Goal: Task Accomplishment & Management: Use online tool/utility

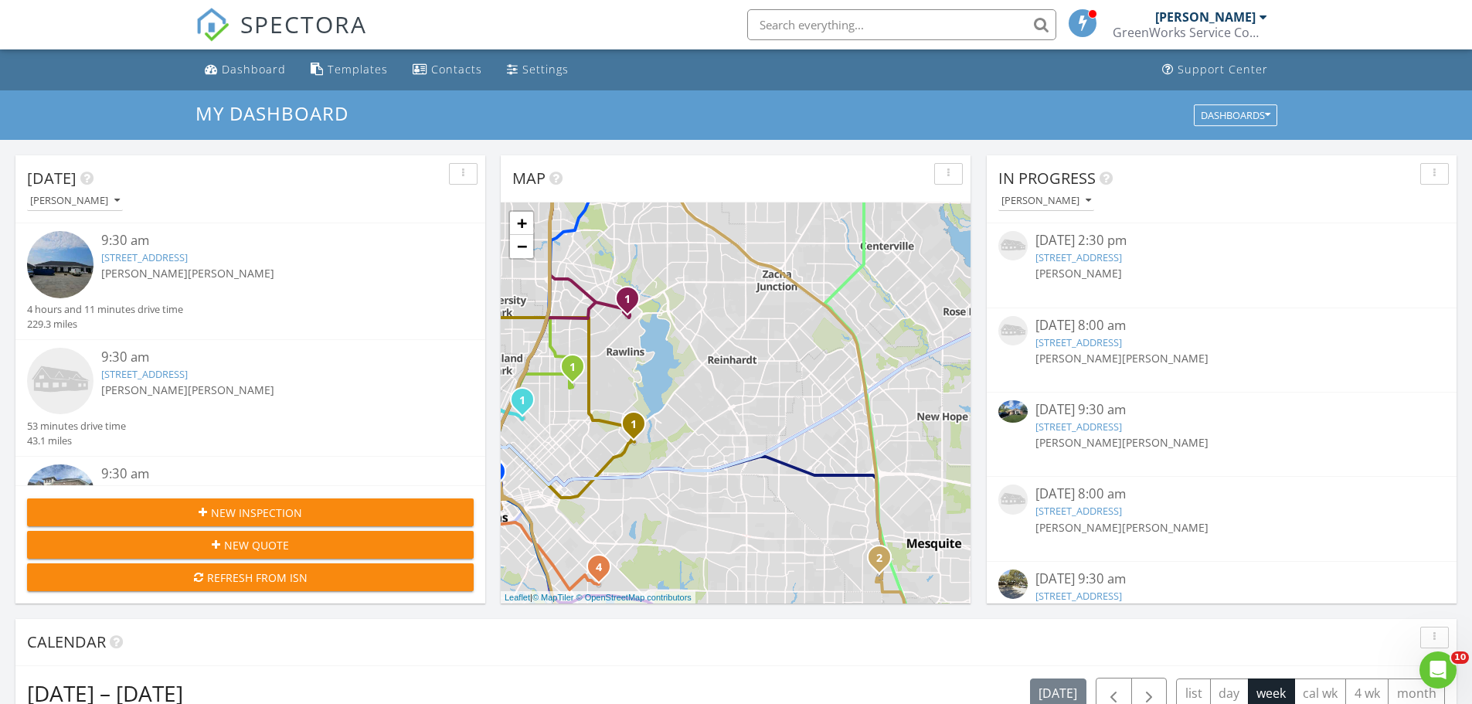
scroll to position [1430, 1496]
click at [971, 25] on input "text" at bounding box center [901, 24] width 309 height 31
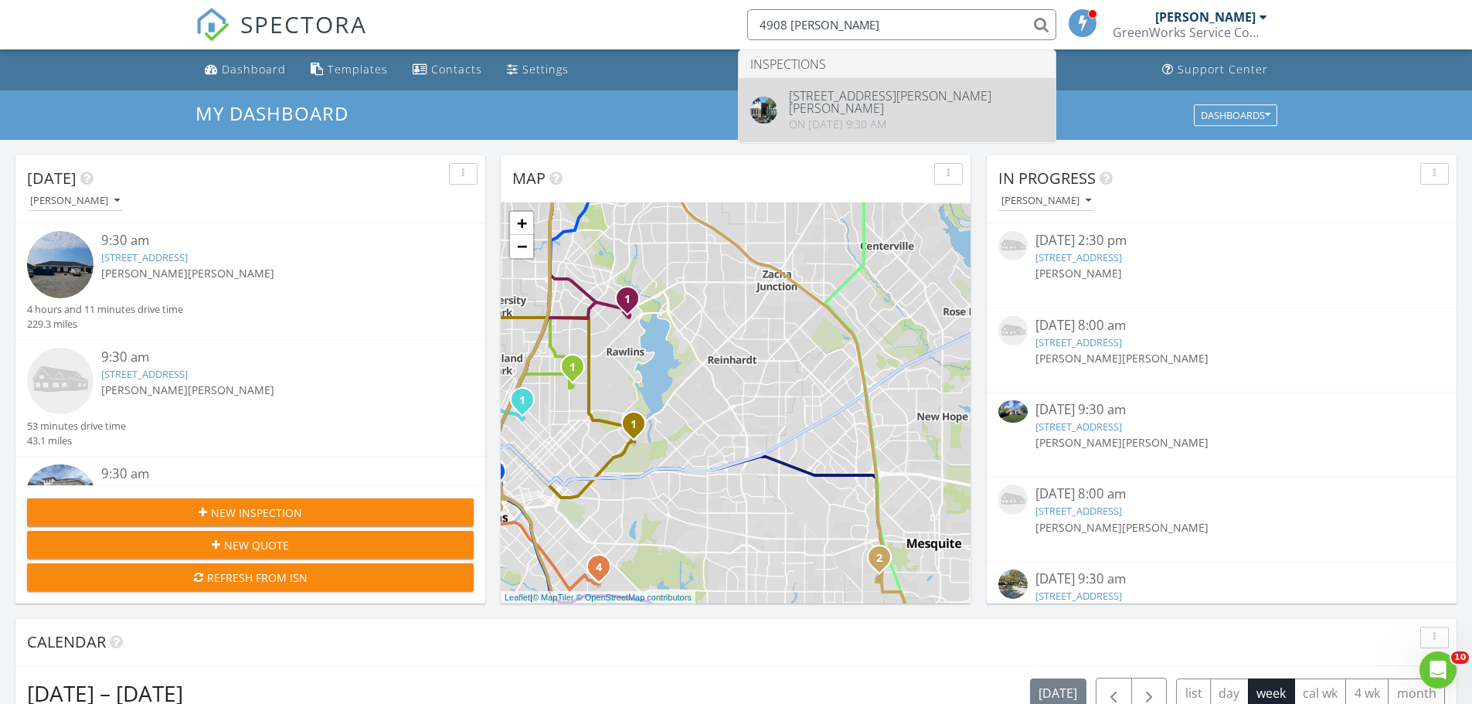
type input "4908 mahaney"
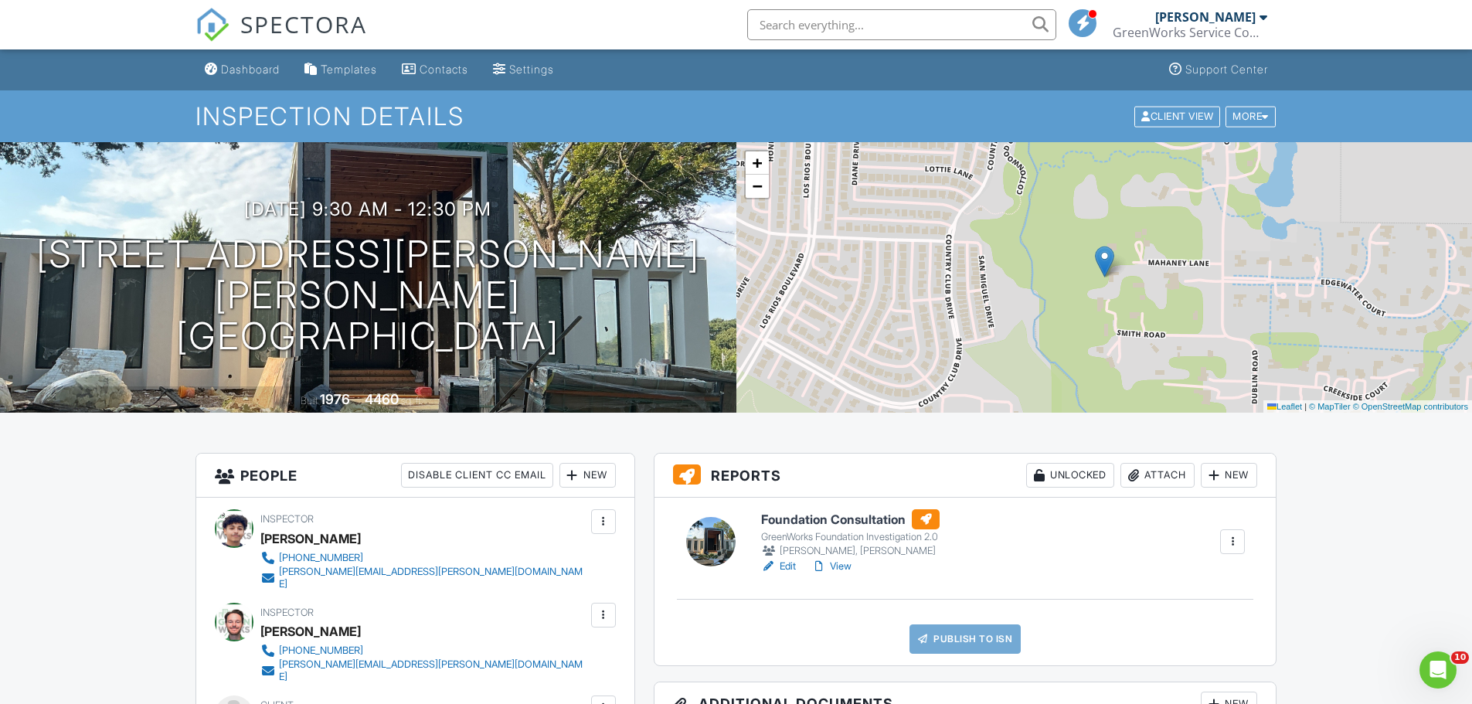
click at [1156, 482] on div "Attach" at bounding box center [1157, 475] width 74 height 25
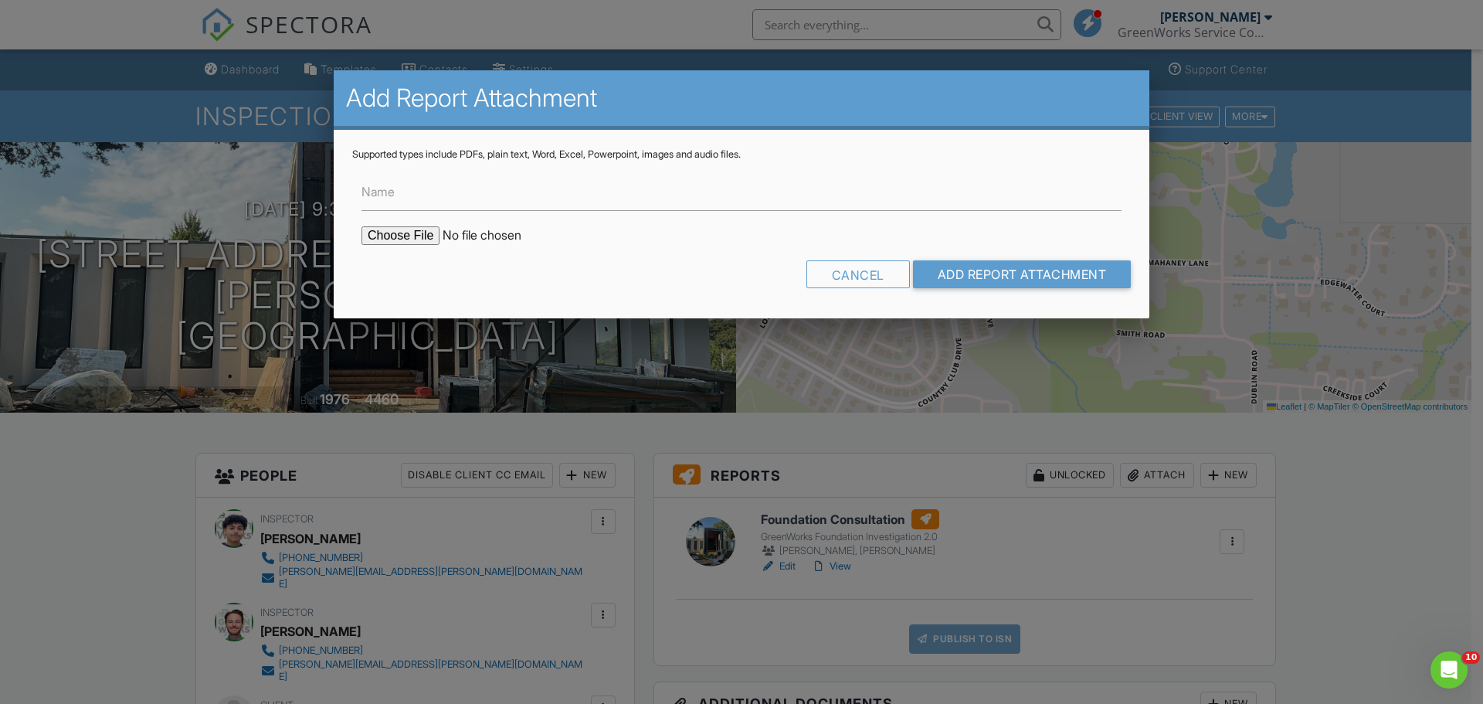
click at [396, 235] on input "file" at bounding box center [493, 235] width 263 height 19
type input "C:\fakepath\4908 Mahaney Rd - Parker - TX - ELEV.pdf"
click at [523, 199] on input "Name" at bounding box center [742, 192] width 760 height 38
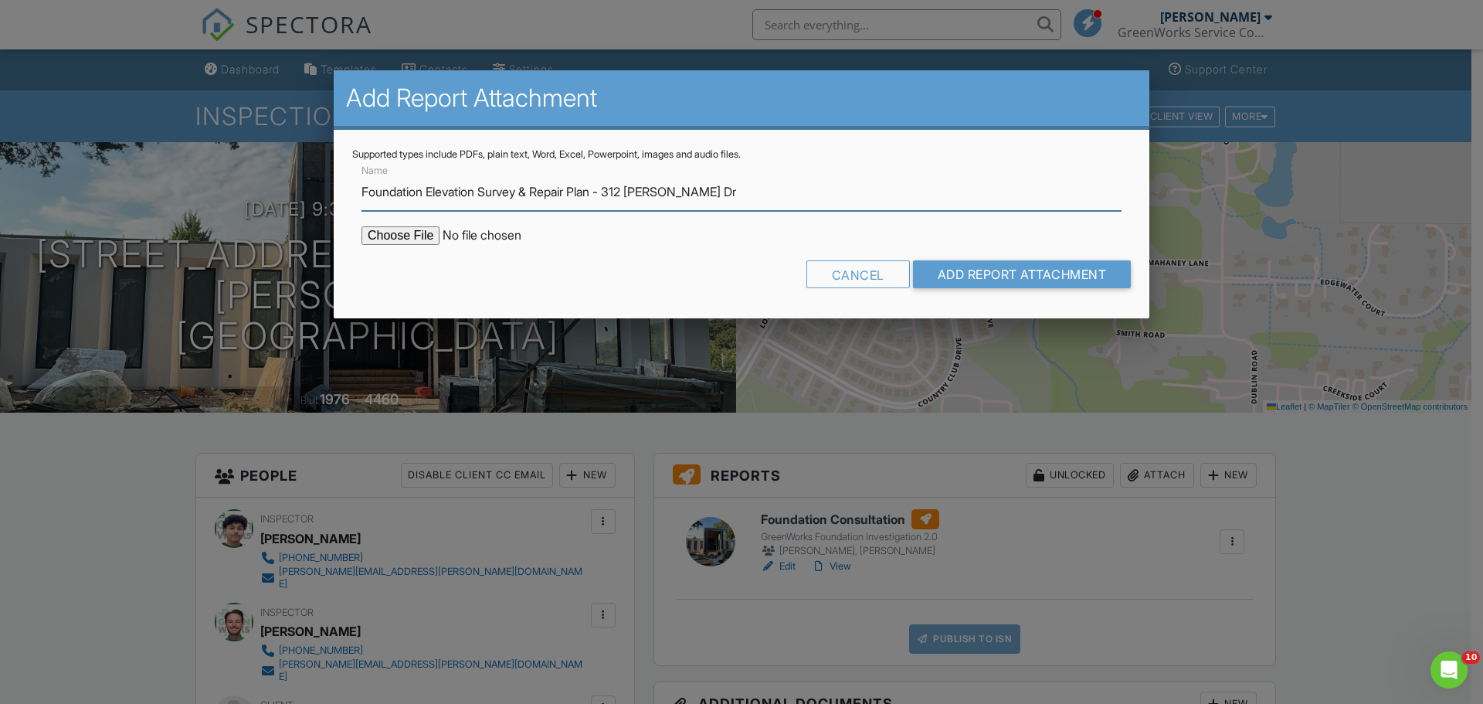
drag, startPoint x: 733, startPoint y: 192, endPoint x: 618, endPoint y: 199, distance: 115.3
click at [618, 199] on input "Foundation Elevation Survey & Repair Plan - 312 Michelle Dr" at bounding box center [742, 192] width 760 height 38
type input "Foundation Elevation Survey & Repair Plan - [STREET_ADDRESS][PERSON_NAME]"
click at [913, 260] on input "Add Report Attachment" at bounding box center [1022, 274] width 219 height 28
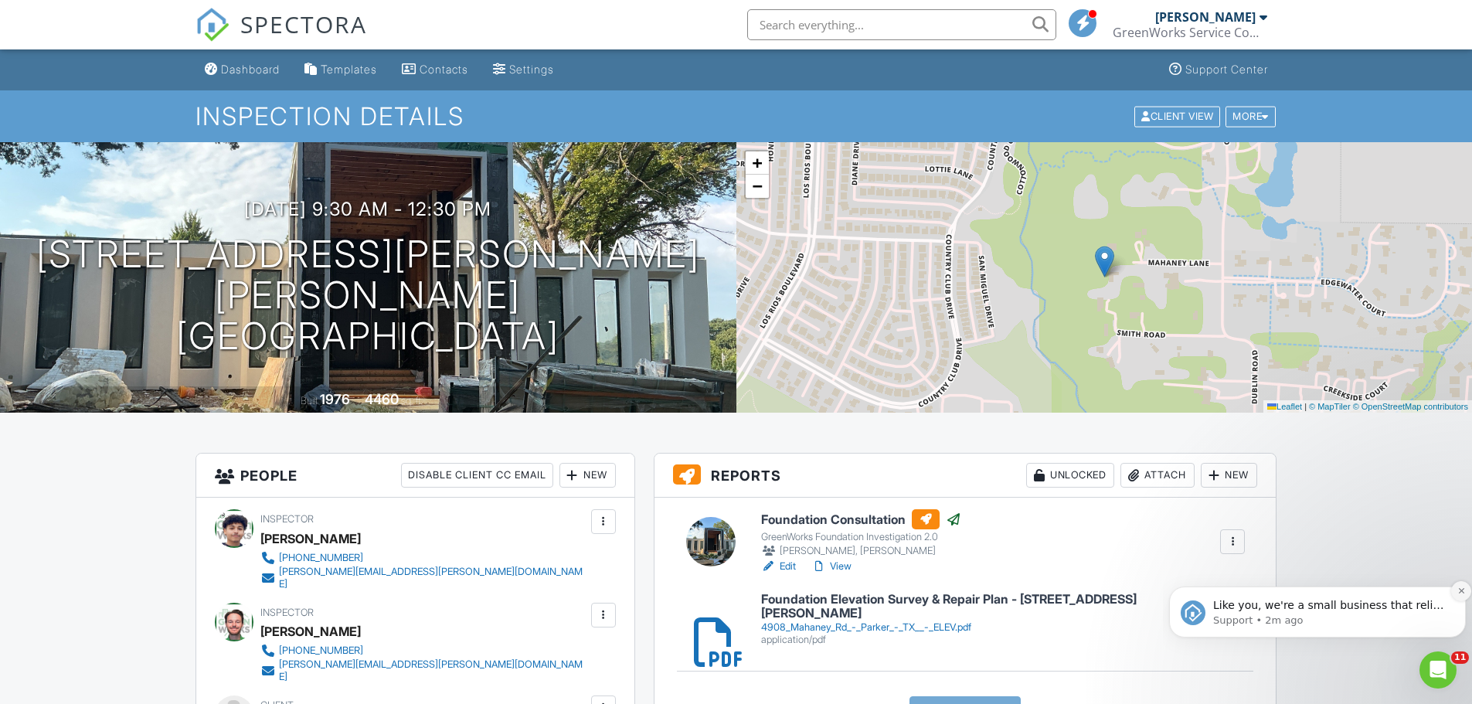
click at [1458, 592] on icon "Dismiss notification" at bounding box center [1461, 590] width 8 height 8
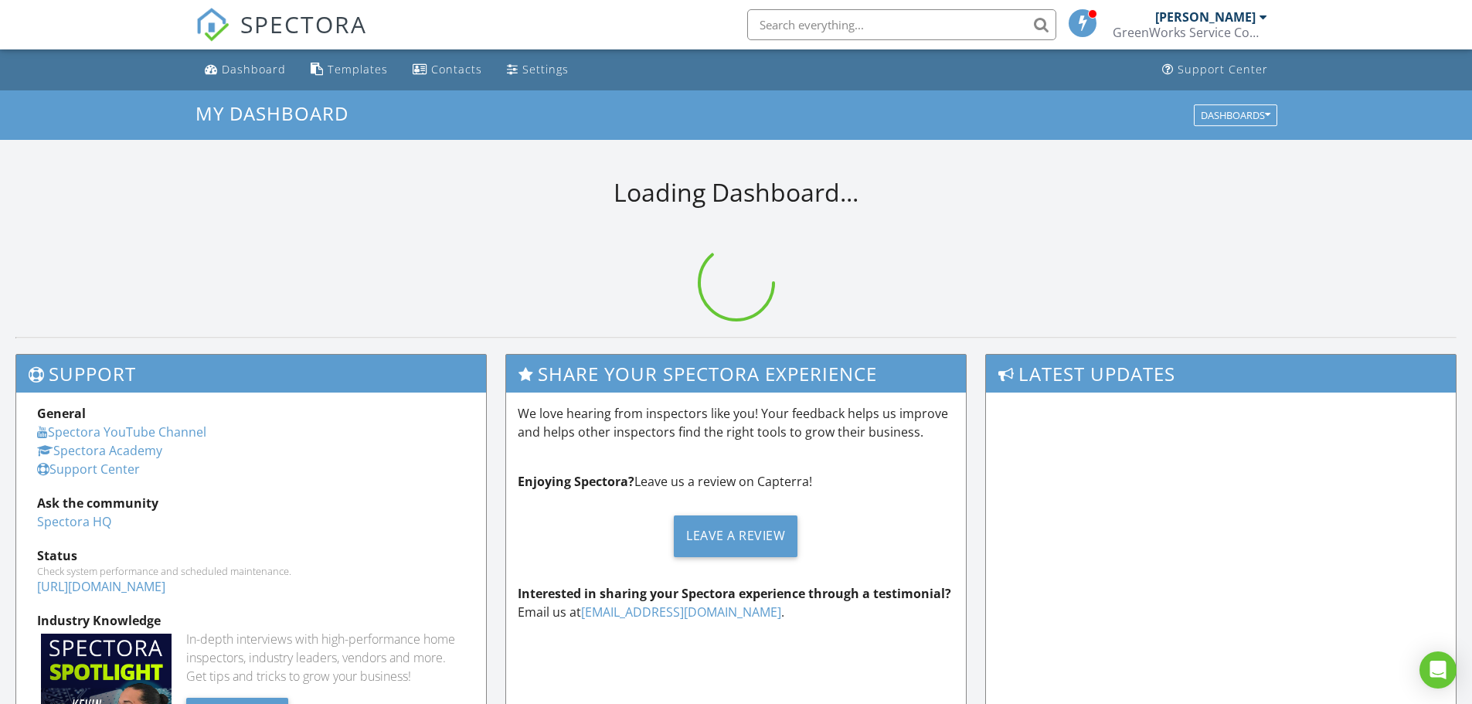
click at [832, 26] on input "text" at bounding box center [901, 24] width 309 height 31
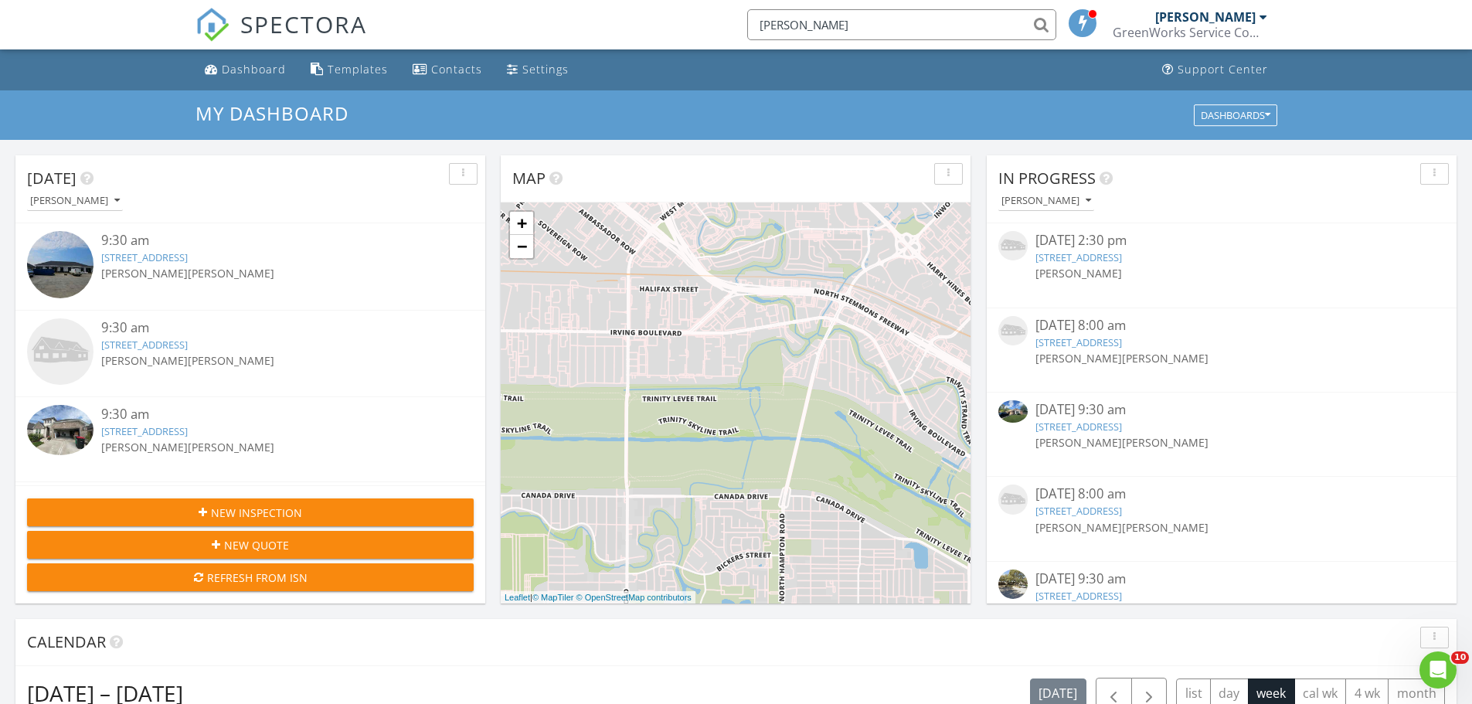
type input "[PERSON_NAME]"
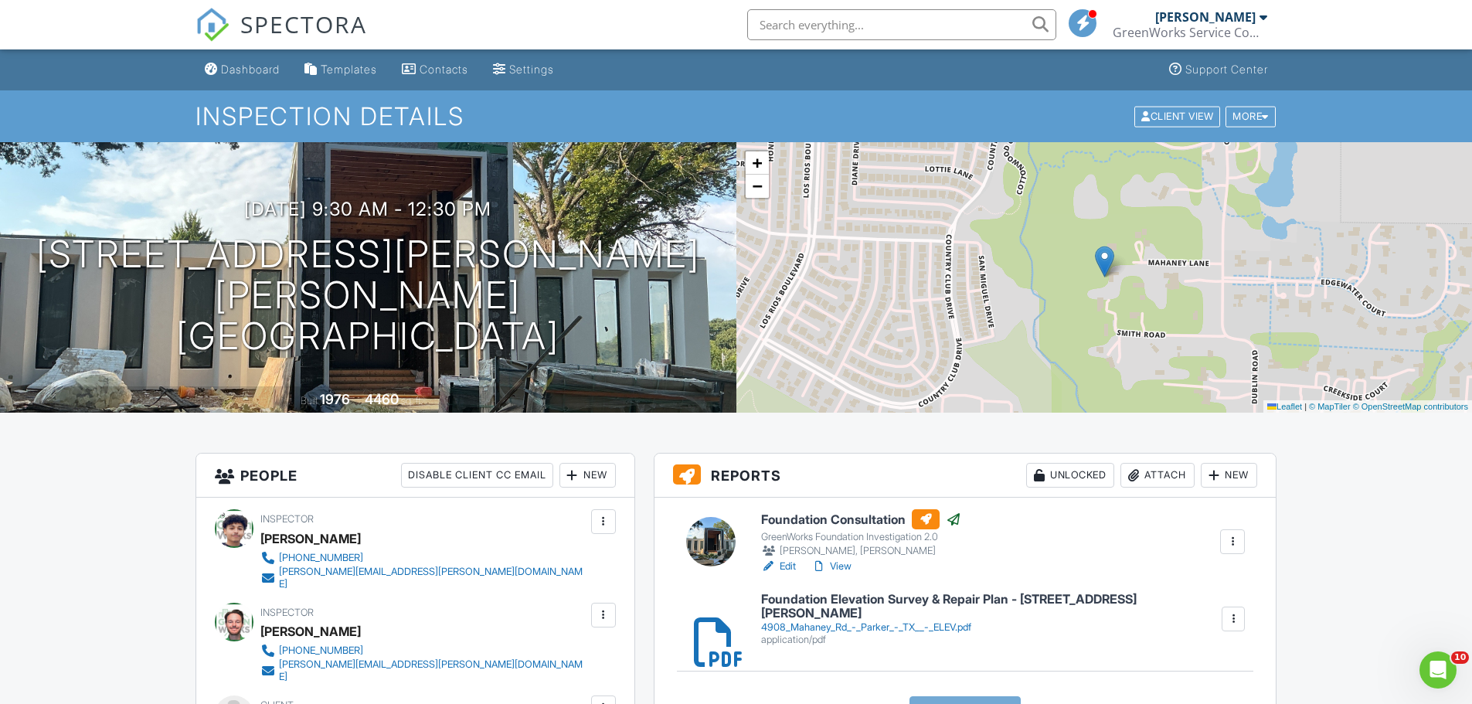
click at [1236, 613] on div at bounding box center [1232, 618] width 15 height 15
click at [1201, 667] on div at bounding box center [1201, 659] width 15 height 15
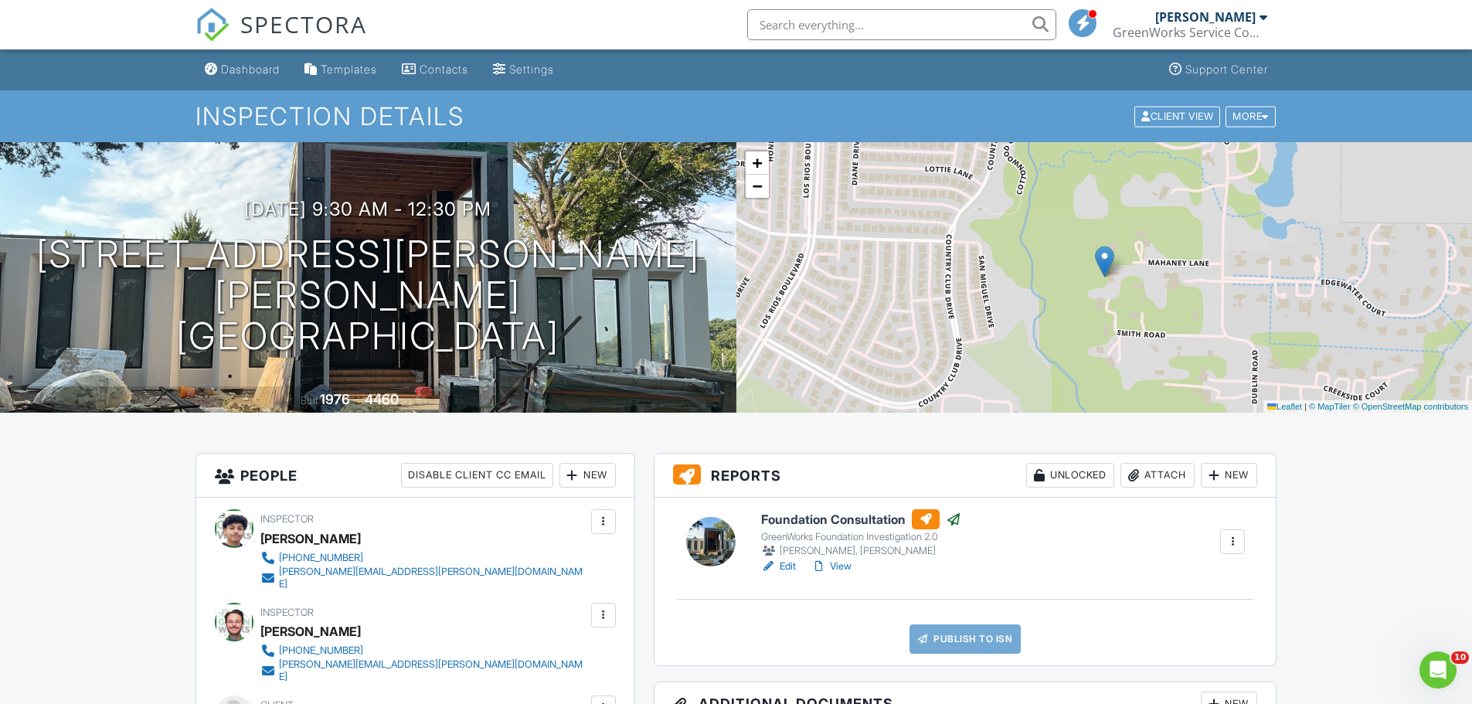
click at [1127, 481] on div at bounding box center [1133, 474] width 15 height 15
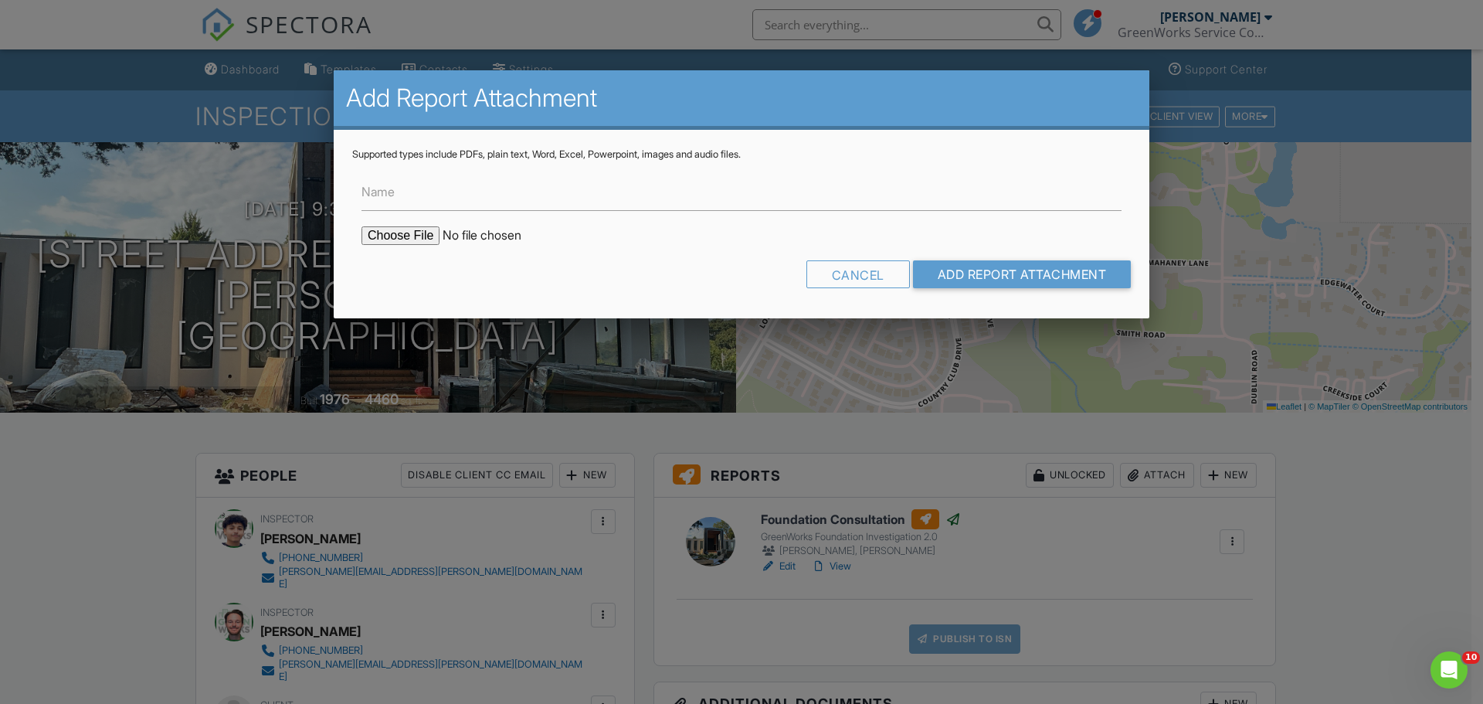
click at [385, 238] on input "file" at bounding box center [493, 235] width 263 height 19
click at [414, 236] on input "file" at bounding box center [493, 235] width 263 height 19
type input "C:\fakepath\4908 Mahaney Rd - Parker - TX - ELEV (1).pdf"
click at [552, 196] on input "Name" at bounding box center [742, 192] width 760 height 38
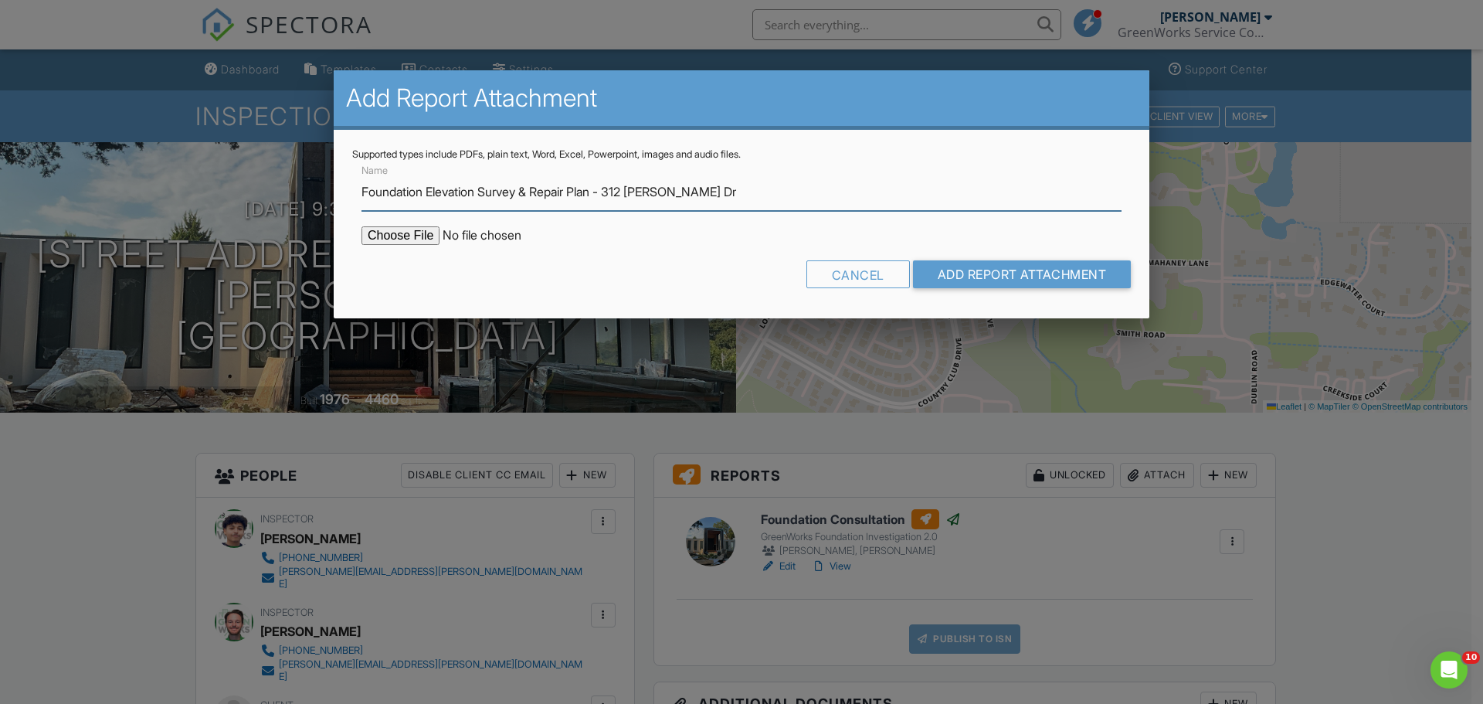
drag, startPoint x: 664, startPoint y: 195, endPoint x: 620, endPoint y: 192, distance: 44.9
click at [620, 192] on input "Foundation Elevation Survey & Repair Plan - 312 Michelle Dr" at bounding box center [742, 192] width 760 height 38
click at [785, 192] on input "Foundation Elevation Survey & Repair Plan - 4908 Mah" at bounding box center [742, 192] width 760 height 38
type input "Foundation Elevation Survey & Repair Plan - 4908 Mahaney Rd"
click at [913, 260] on input "Add Report Attachment" at bounding box center [1022, 274] width 219 height 28
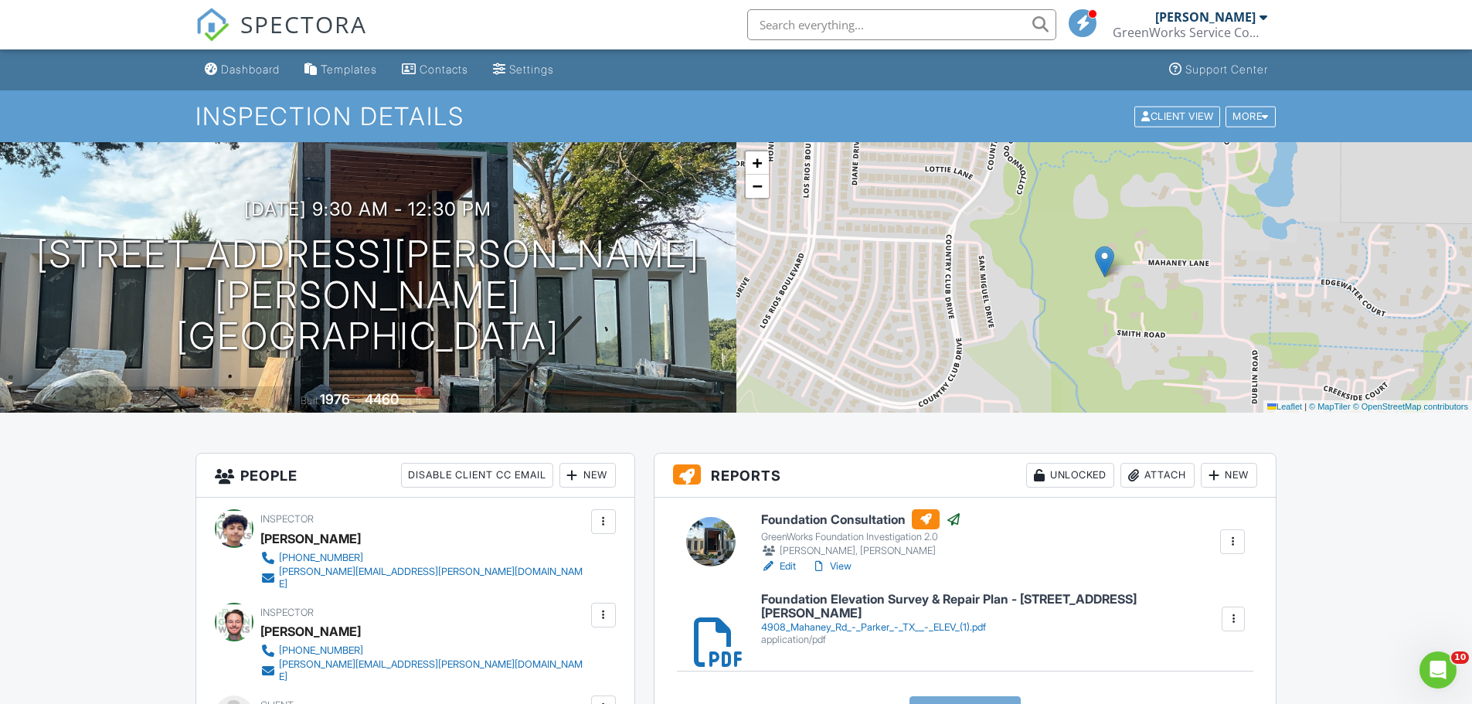
click at [889, 31] on input "text" at bounding box center [901, 24] width 309 height 31
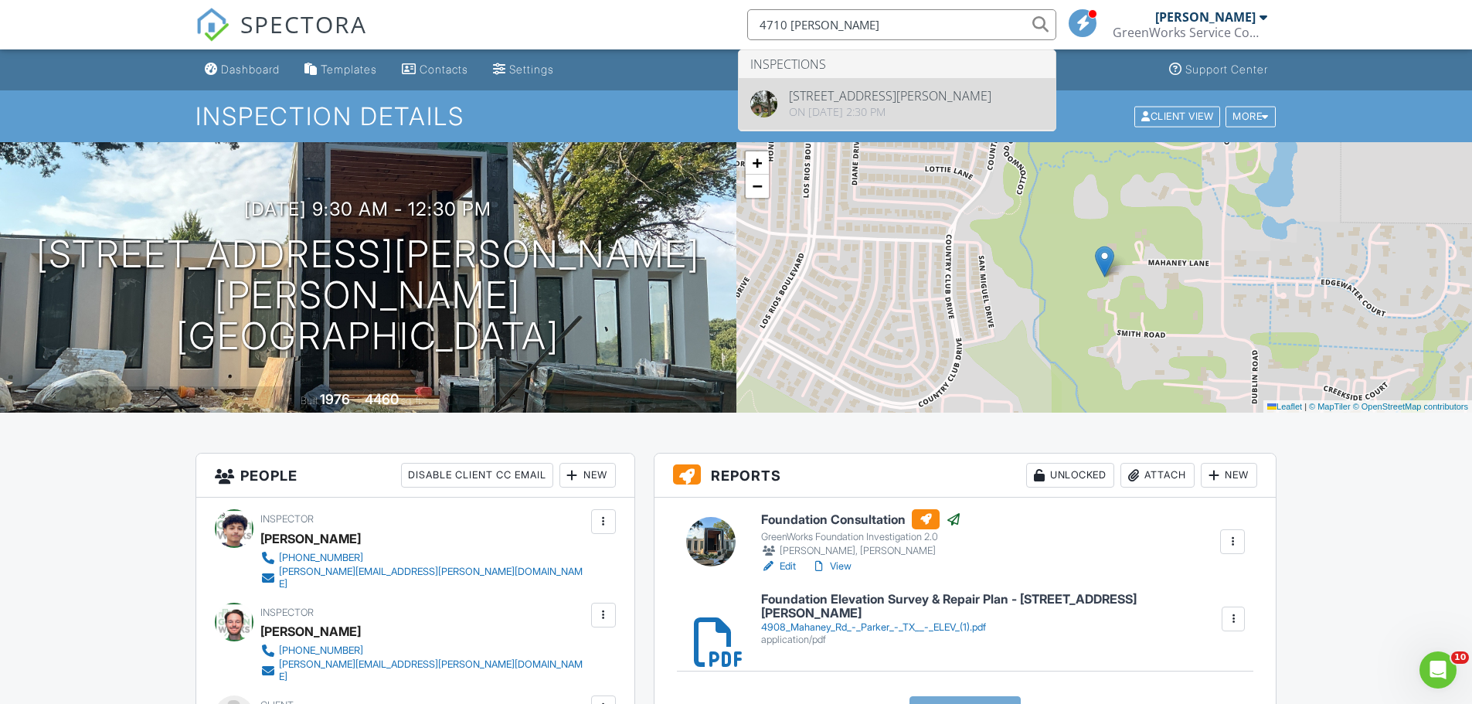
type input "4710 [PERSON_NAME]"
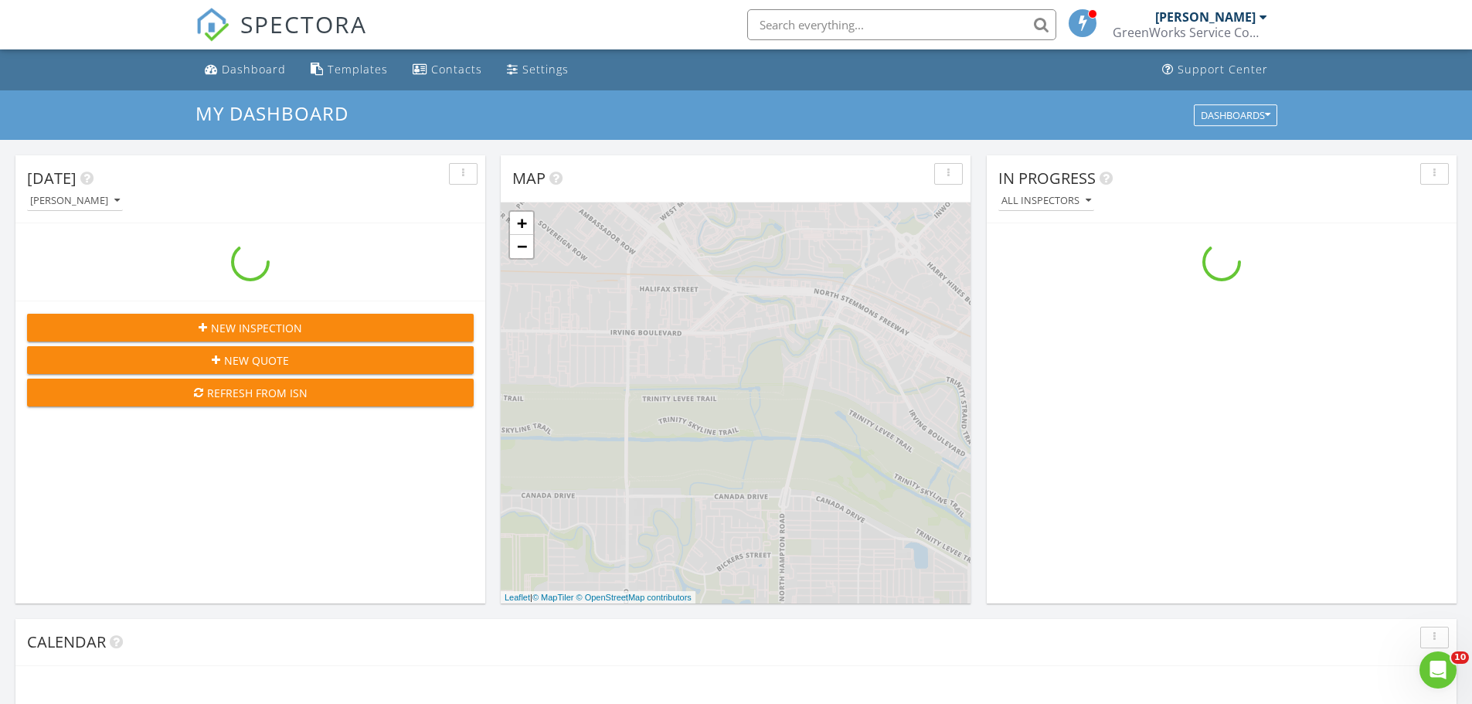
scroll to position [1430, 1496]
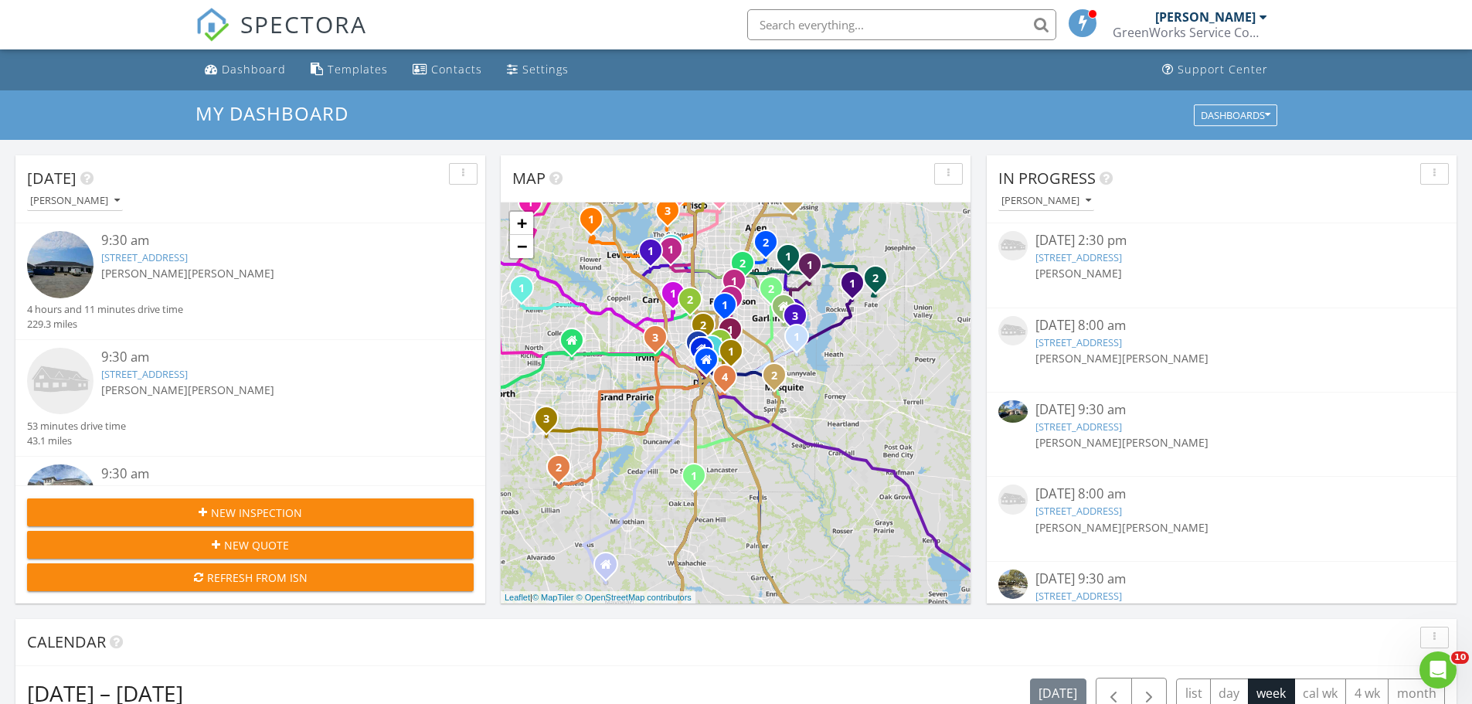
click at [826, 25] on input "text" at bounding box center [901, 24] width 309 height 31
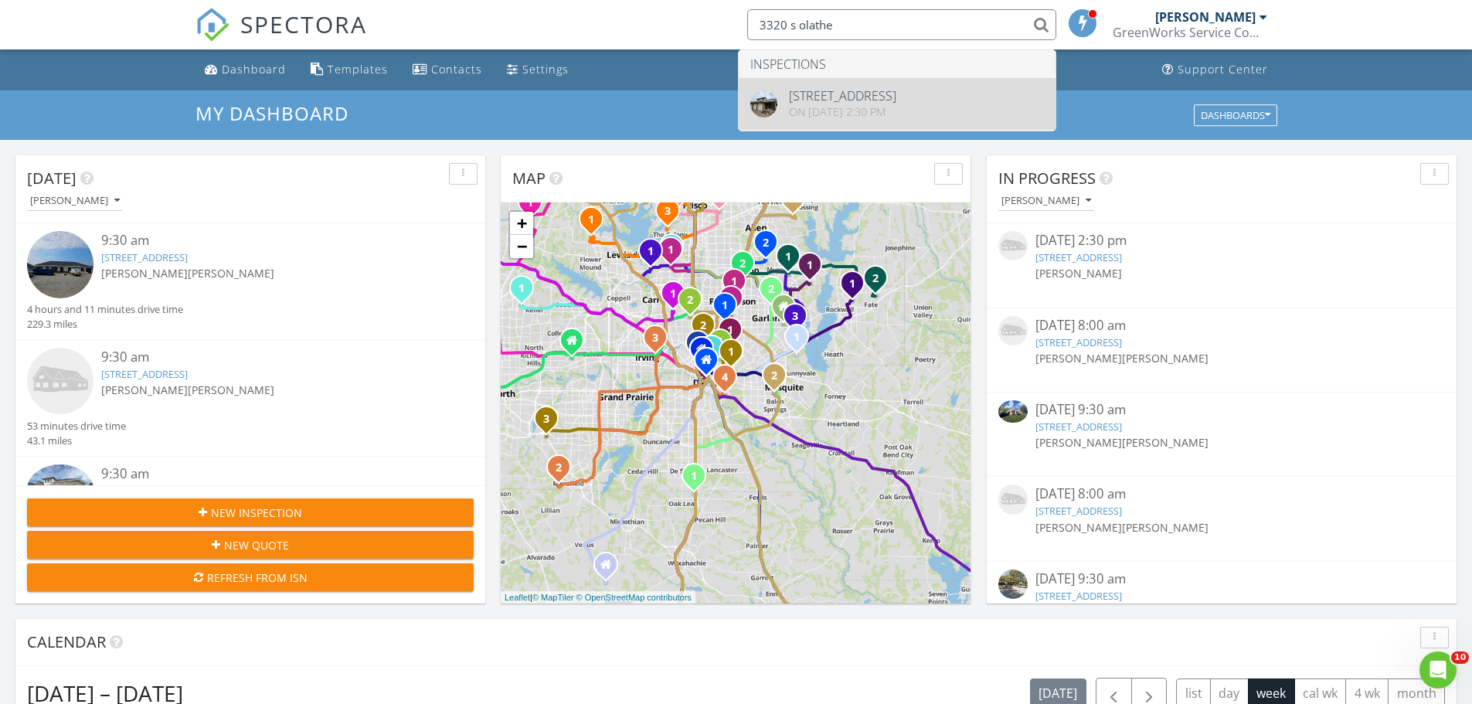
type input "3320 s olathe"
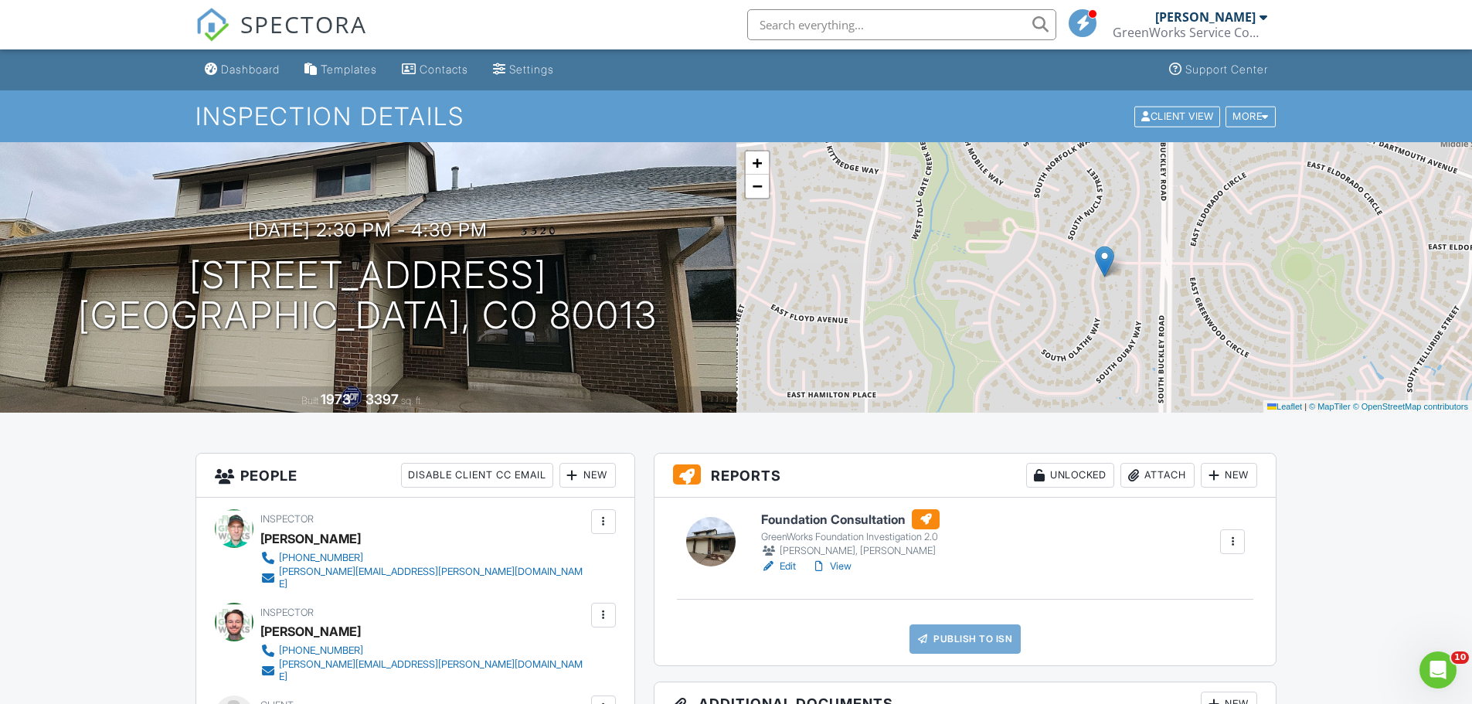
click at [1164, 474] on div "Attach" at bounding box center [1157, 475] width 74 height 25
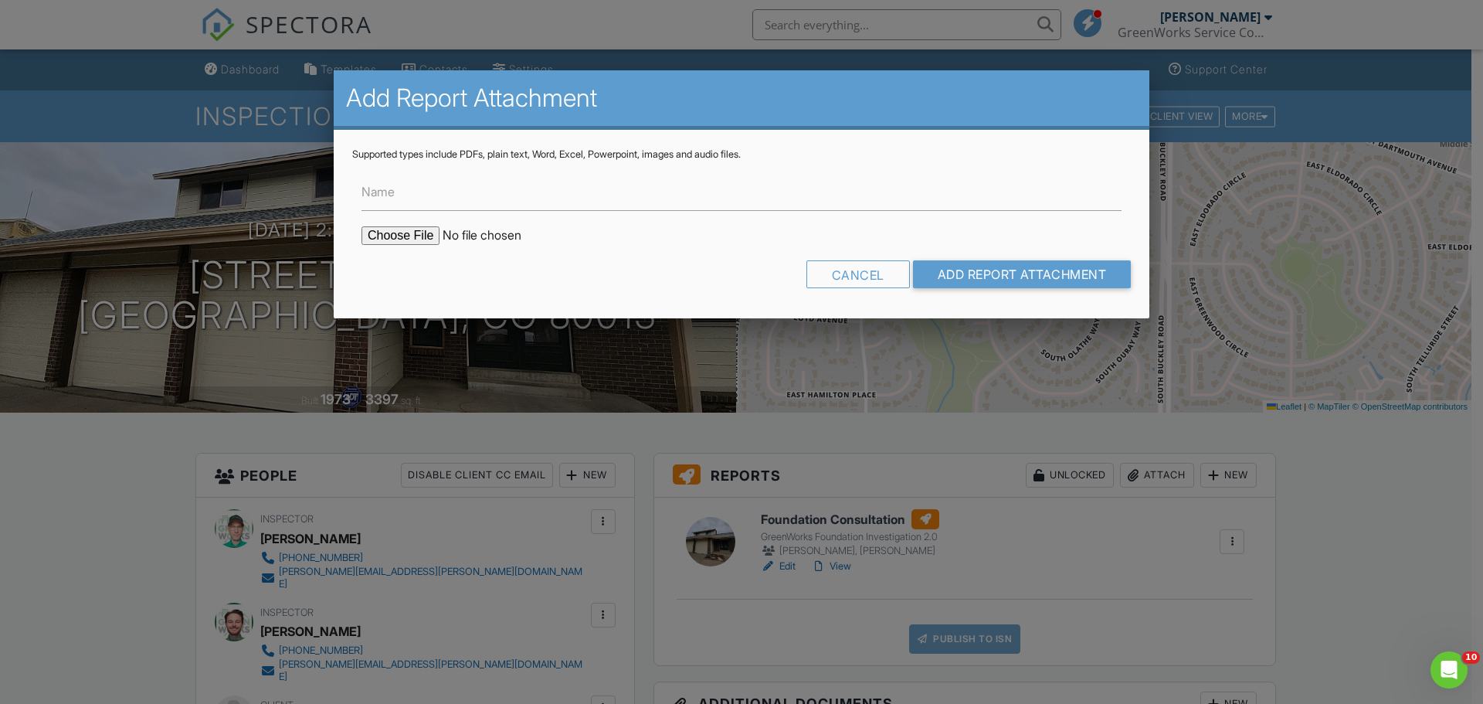
click at [427, 229] on input "file" at bounding box center [493, 235] width 263 height 19
type input "C:\fakepath\3320 S Olathe Way - Aurora - CO - ELEV.pdf"
click at [612, 194] on input "Name" at bounding box center [742, 192] width 760 height 38
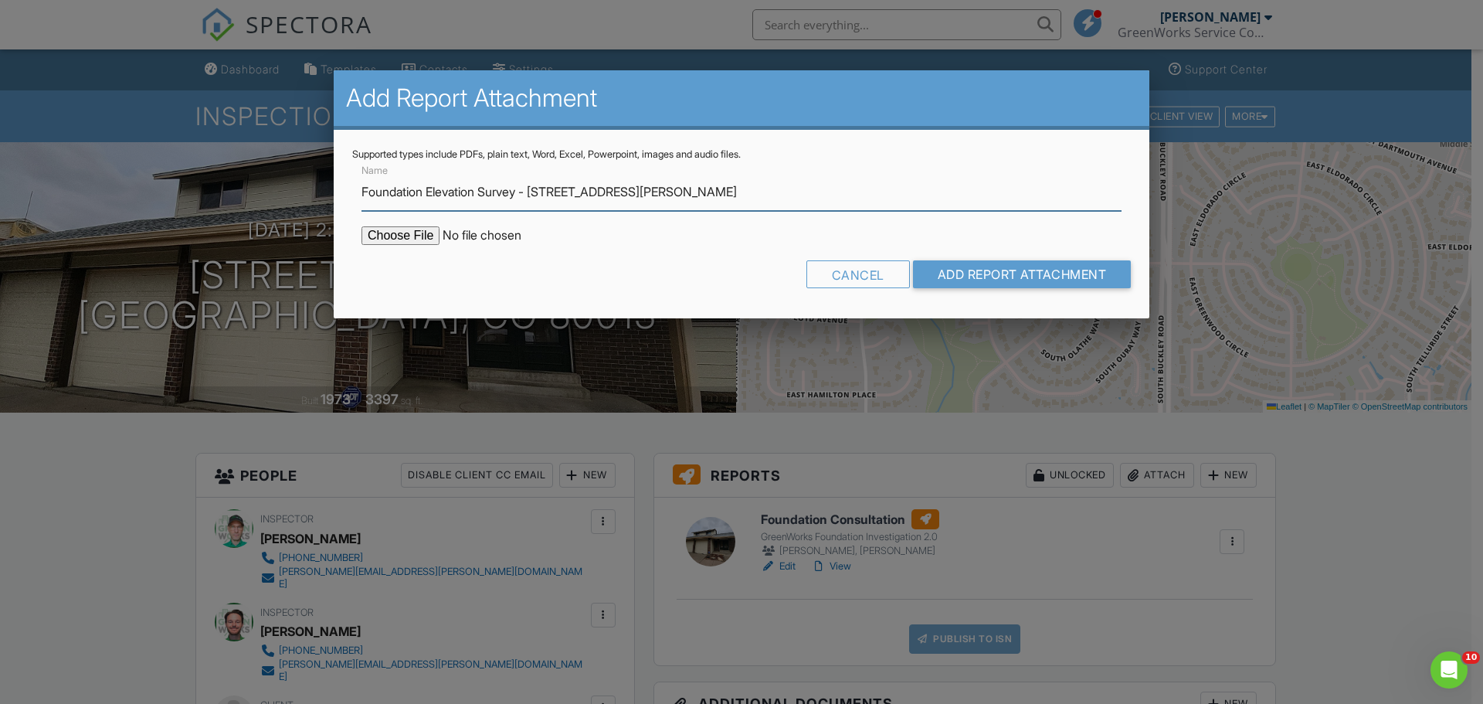
drag, startPoint x: 680, startPoint y: 195, endPoint x: 539, endPoint y: 197, distance: 140.6
click at [539, 197] on input "Foundation Elevation Survey - 104 Colette Ln" at bounding box center [742, 192] width 760 height 38
type input "Foundation Elevation Survey - [STREET_ADDRESS]"
click at [913, 260] on input "Add Report Attachment" at bounding box center [1022, 274] width 219 height 28
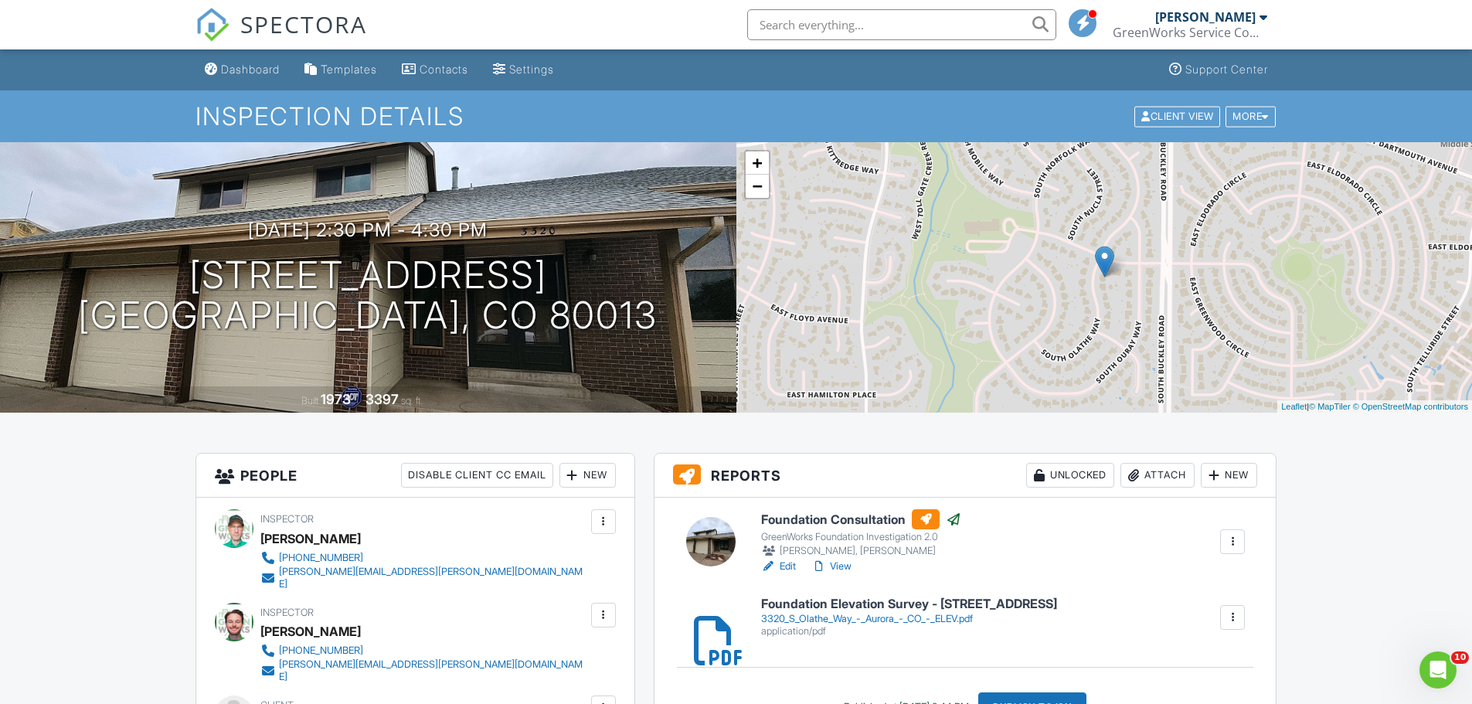
click at [818, 519] on h6 "Foundation Consultation" at bounding box center [861, 519] width 200 height 20
